Goal: Check status

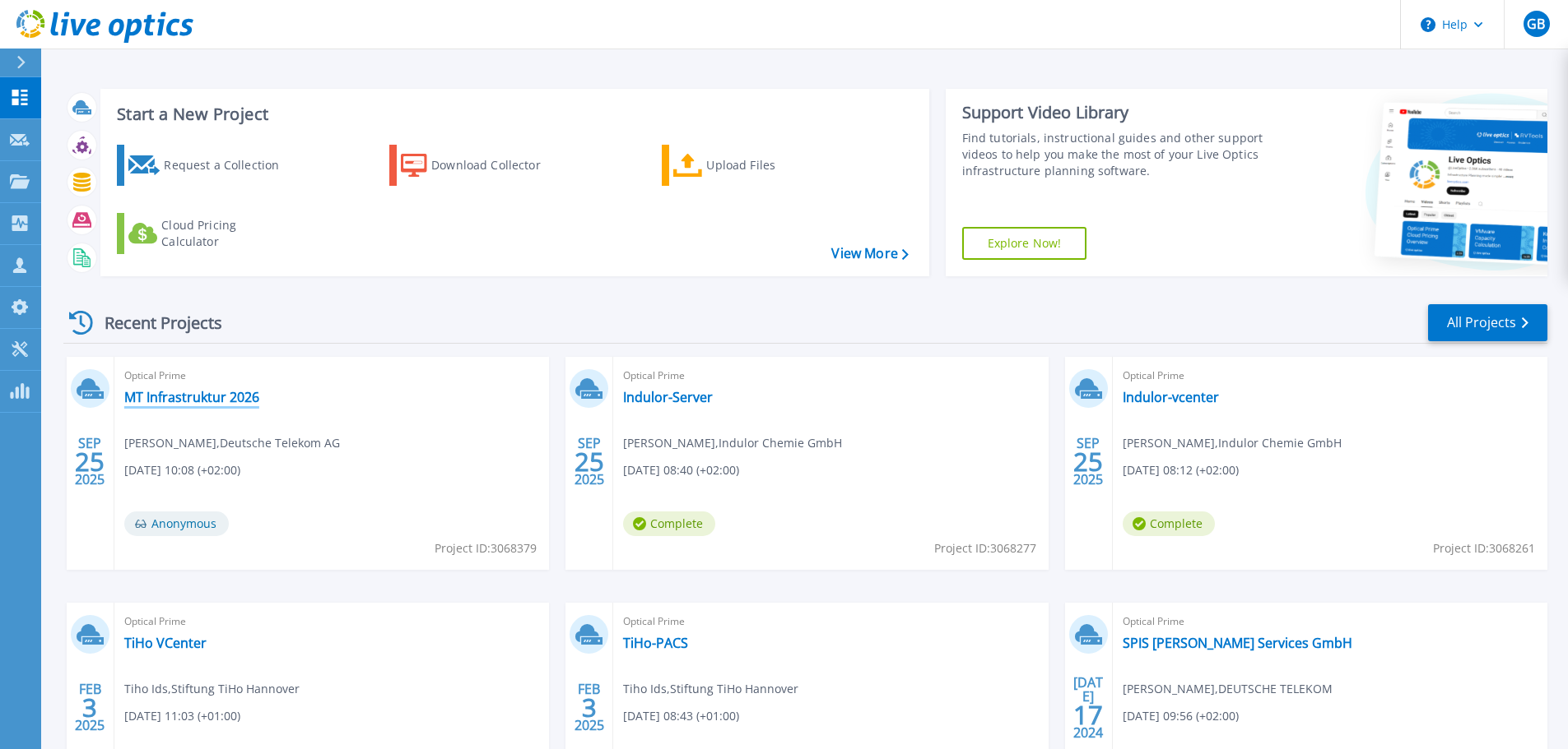
click at [228, 405] on link "MT Infrastruktur 2026" at bounding box center [192, 397] width 135 height 17
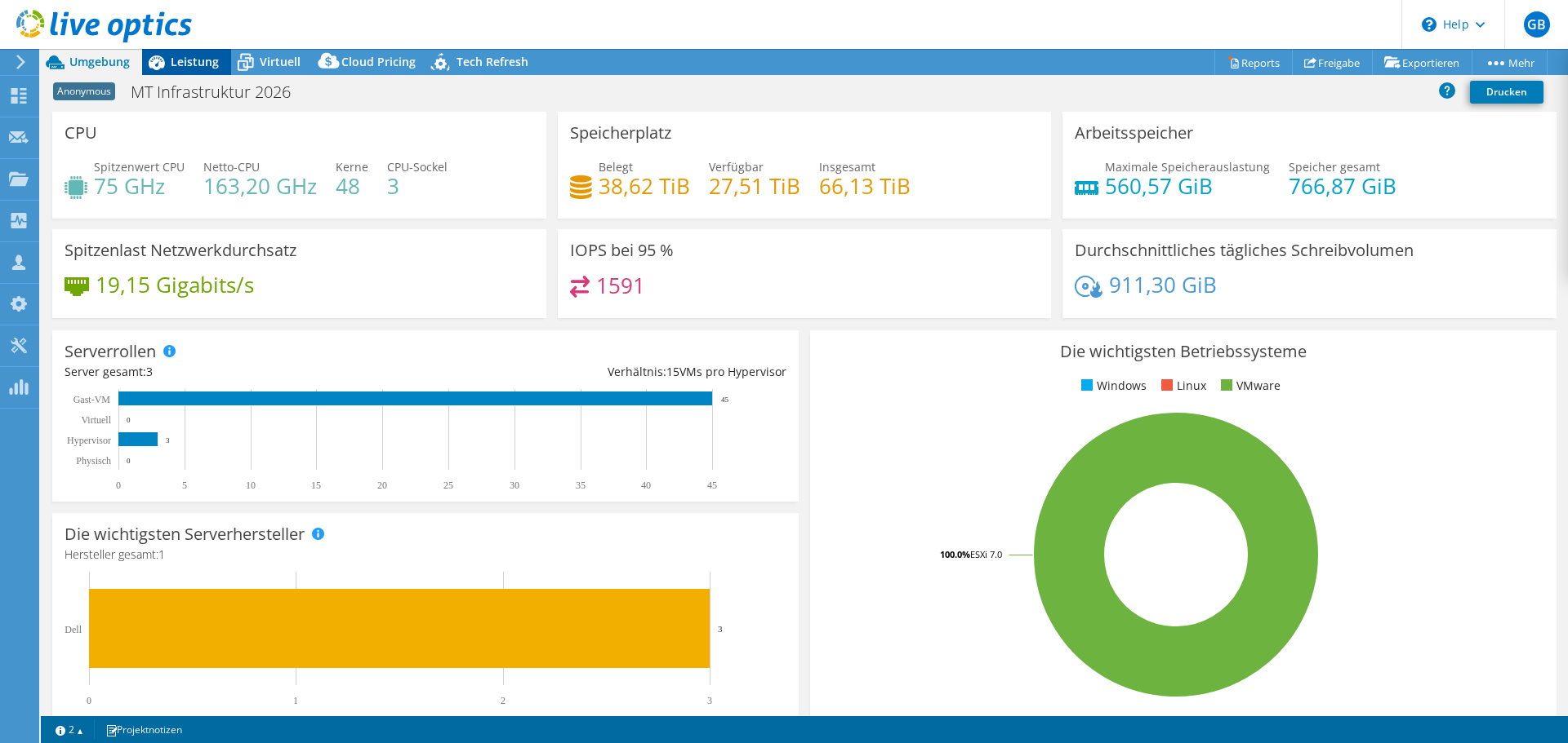
click at [197, 66] on span "Leistung" at bounding box center [195, 62] width 48 height 15
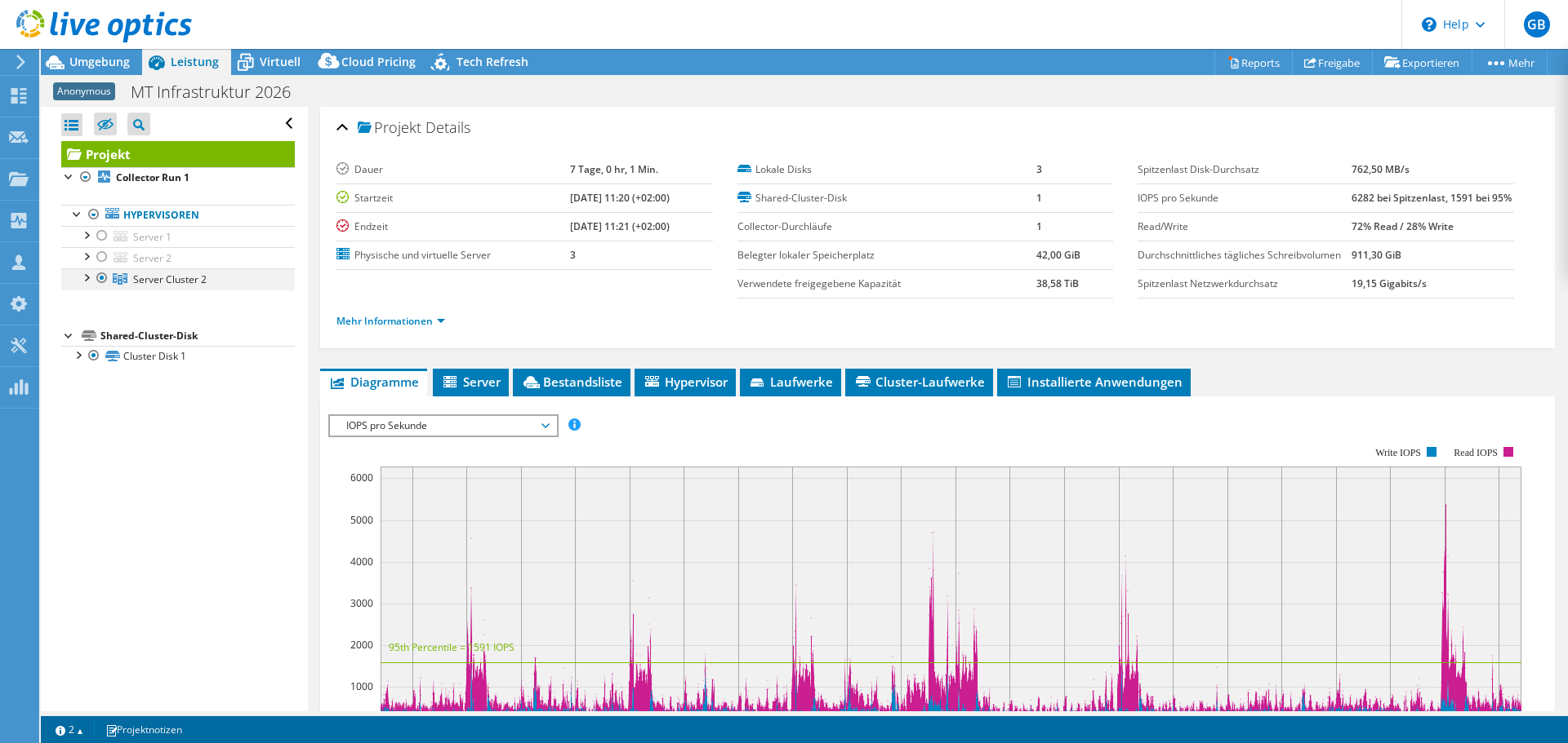
click at [88, 277] on div at bounding box center [85, 276] width 16 height 16
click at [150, 278] on span "Server Cluster 2" at bounding box center [170, 279] width 73 height 14
